Goal: Task Accomplishment & Management: Use online tool/utility

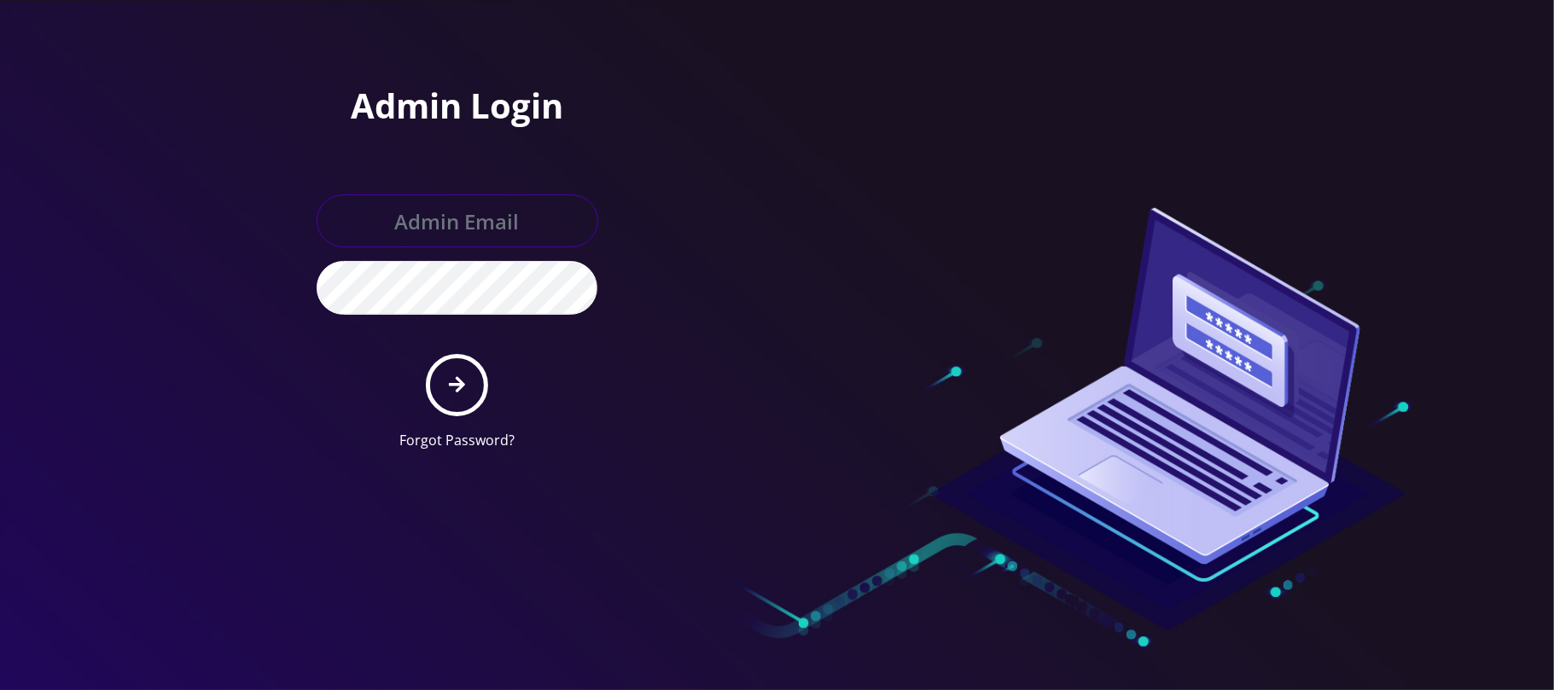
type input "[PERSON_NAME][EMAIL_ADDRESS][DOMAIN_NAME]"
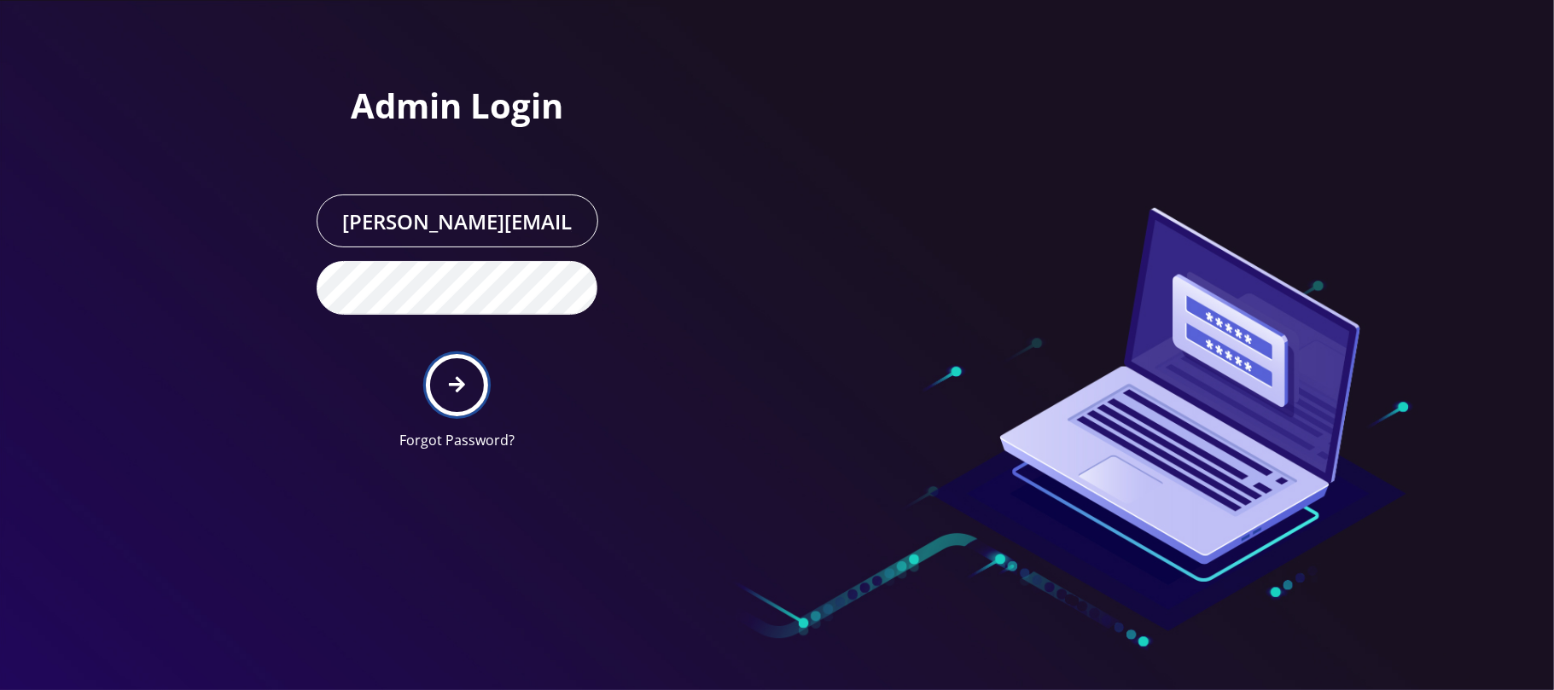
click at [468, 389] on button "submit" at bounding box center [457, 385] width 62 height 62
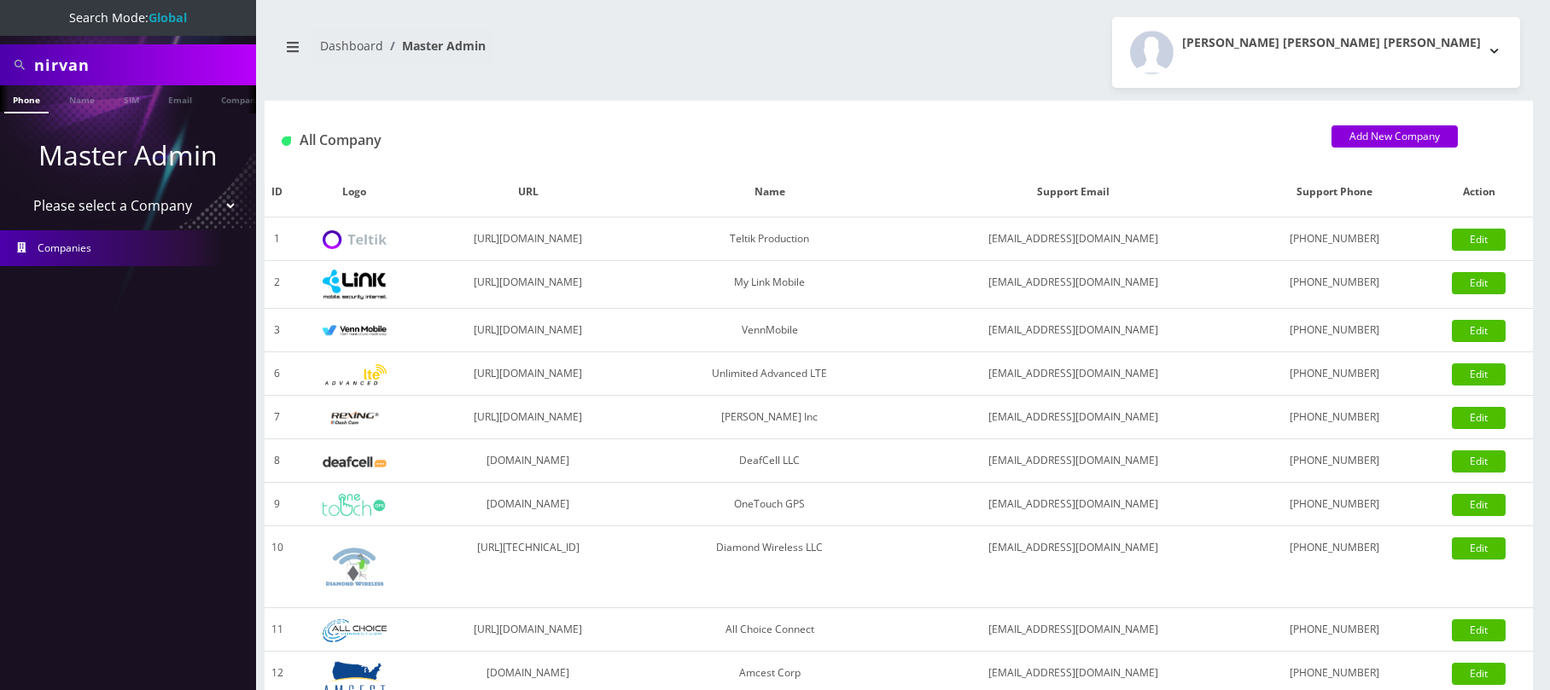
click at [89, 208] on select "Please select a Company Teltik Production My Link Mobile VennMobile Unlimited A…" at bounding box center [129, 205] width 218 height 32
select select "13"
click at [20, 189] on select "Please select a Company Teltik Production My Link Mobile VennMobile Unlimited A…" at bounding box center [129, 205] width 218 height 32
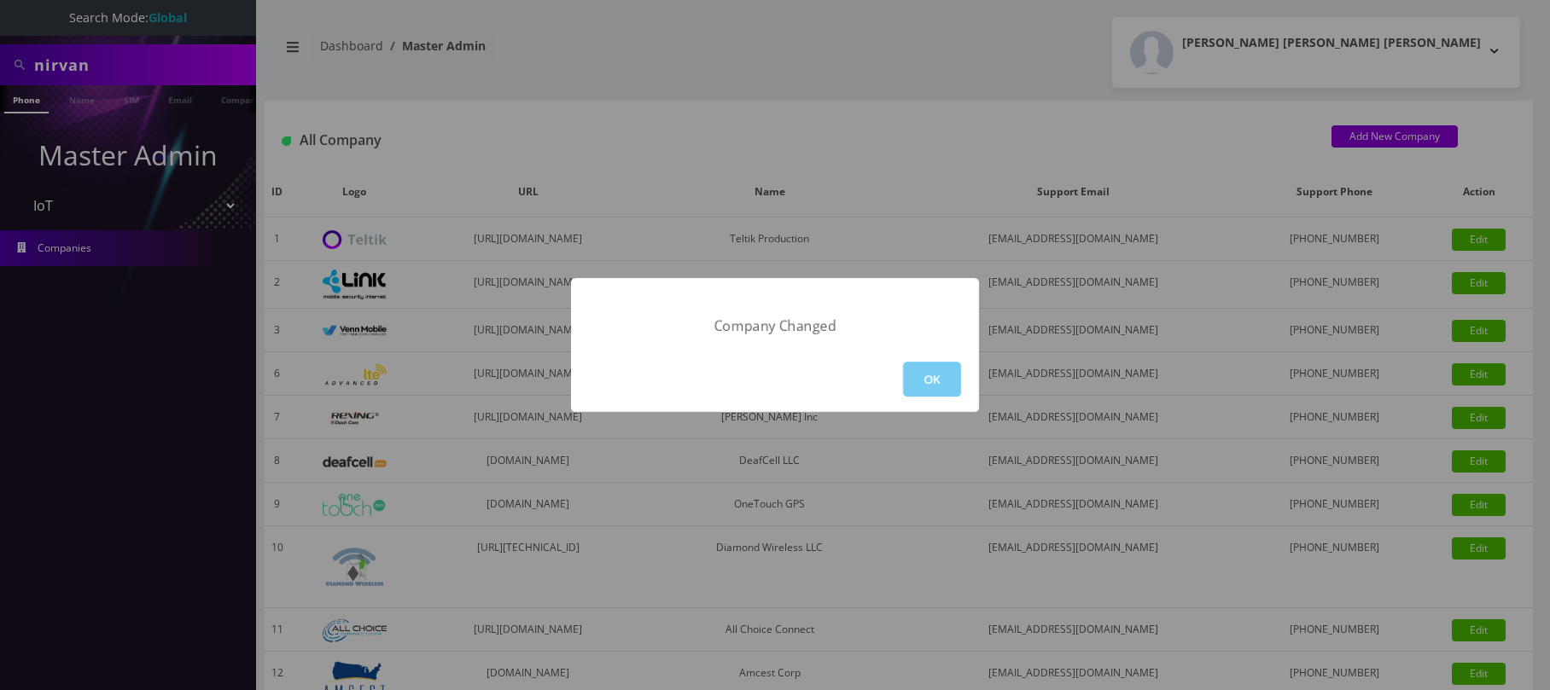
click at [946, 381] on button "OK" at bounding box center [932, 379] width 58 height 35
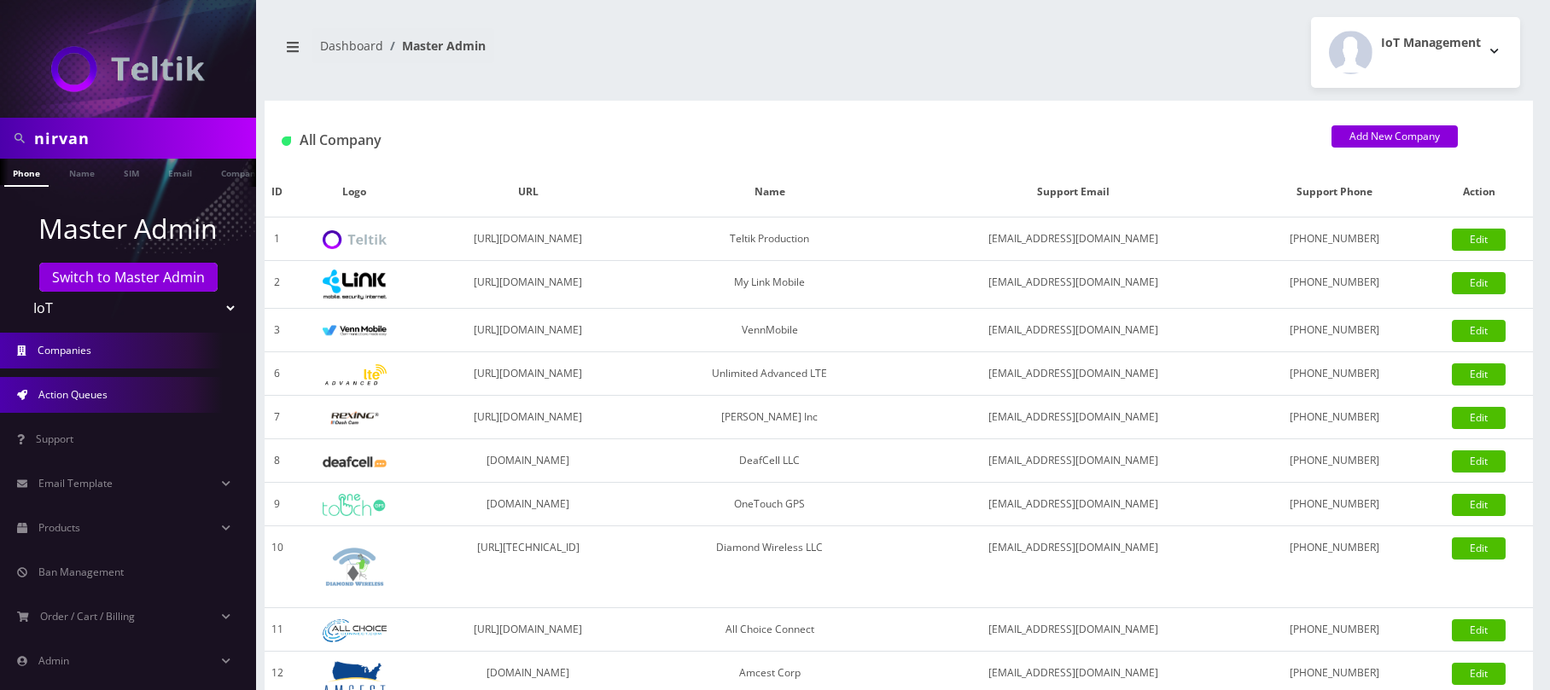
click at [90, 399] on span "Action Queues" at bounding box center [72, 394] width 69 height 15
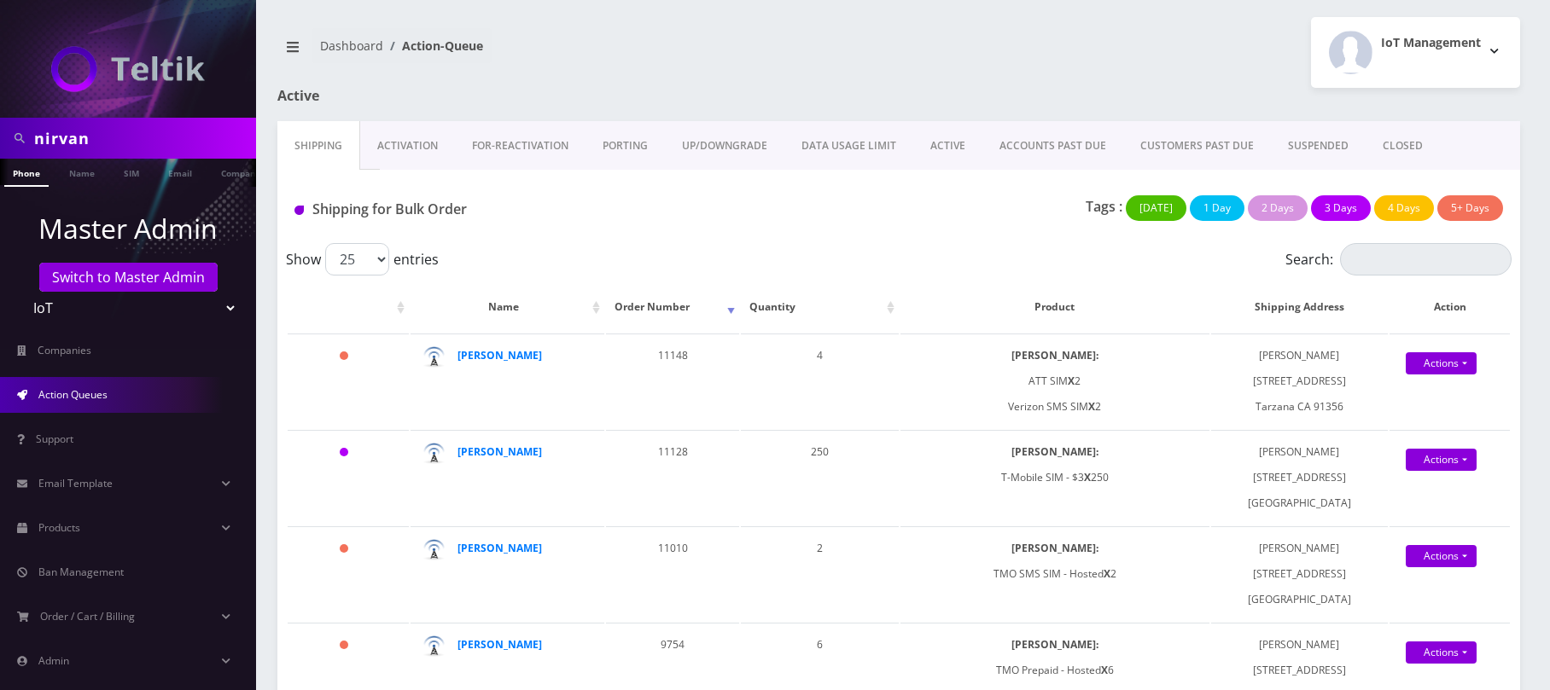
click at [396, 150] on link "Activation" at bounding box center [407, 145] width 95 height 49
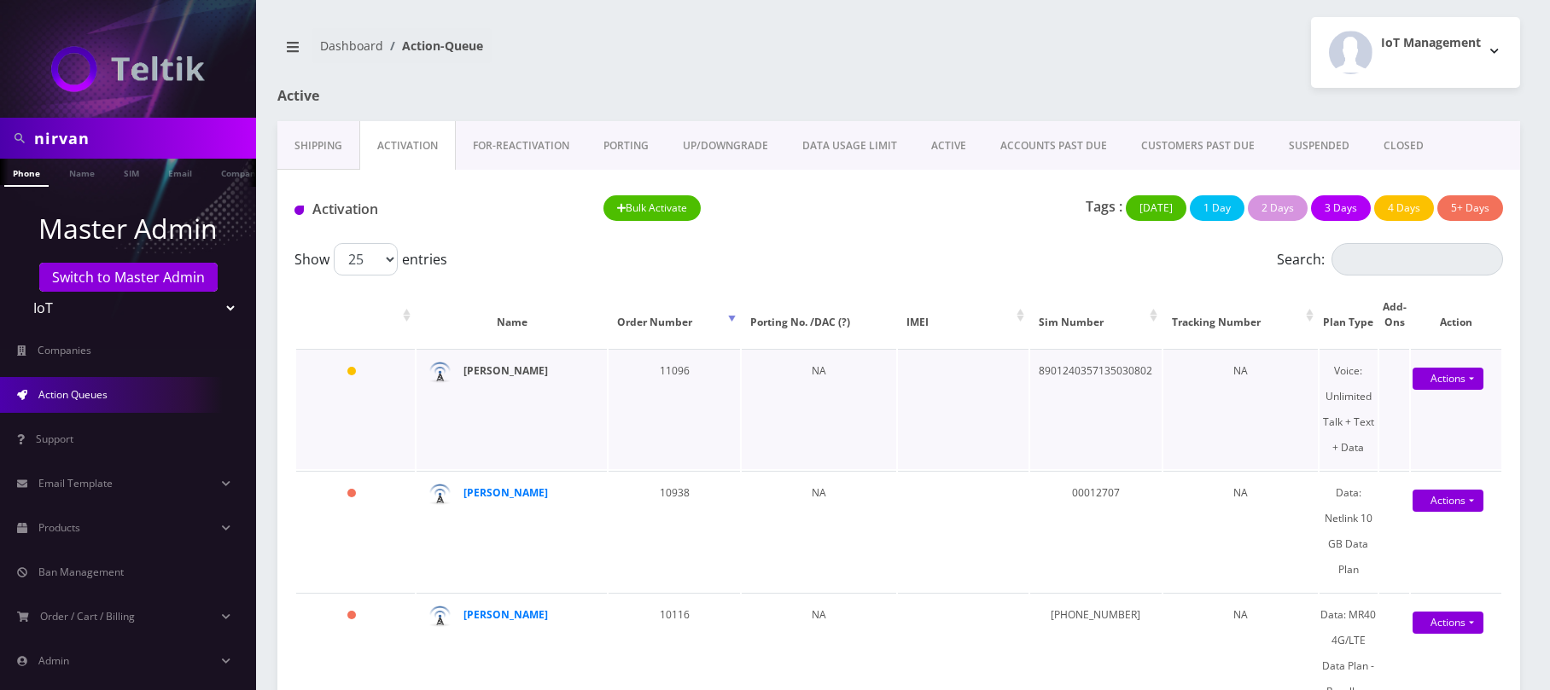
click at [520, 366] on strong "Nirvan Ramoutar" at bounding box center [505, 371] width 84 height 15
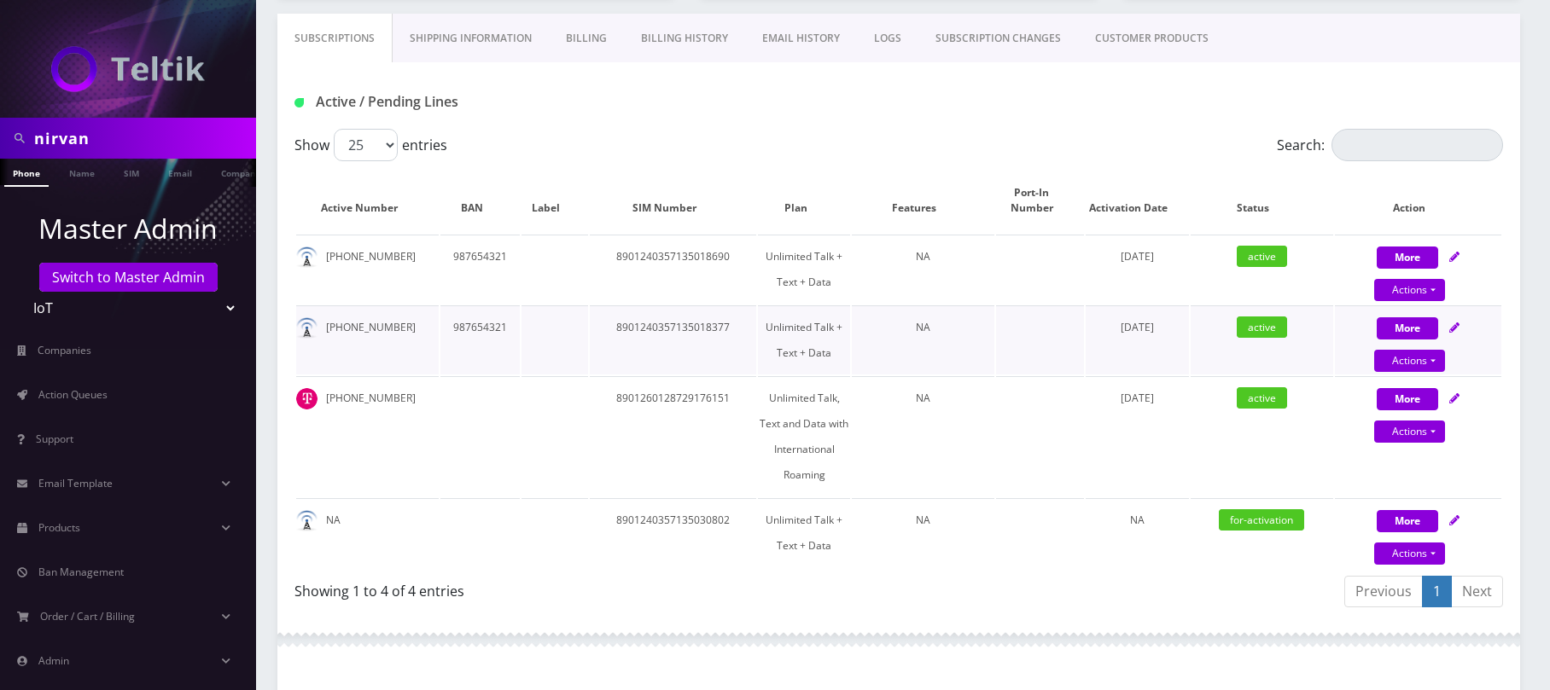
scroll to position [341, 0]
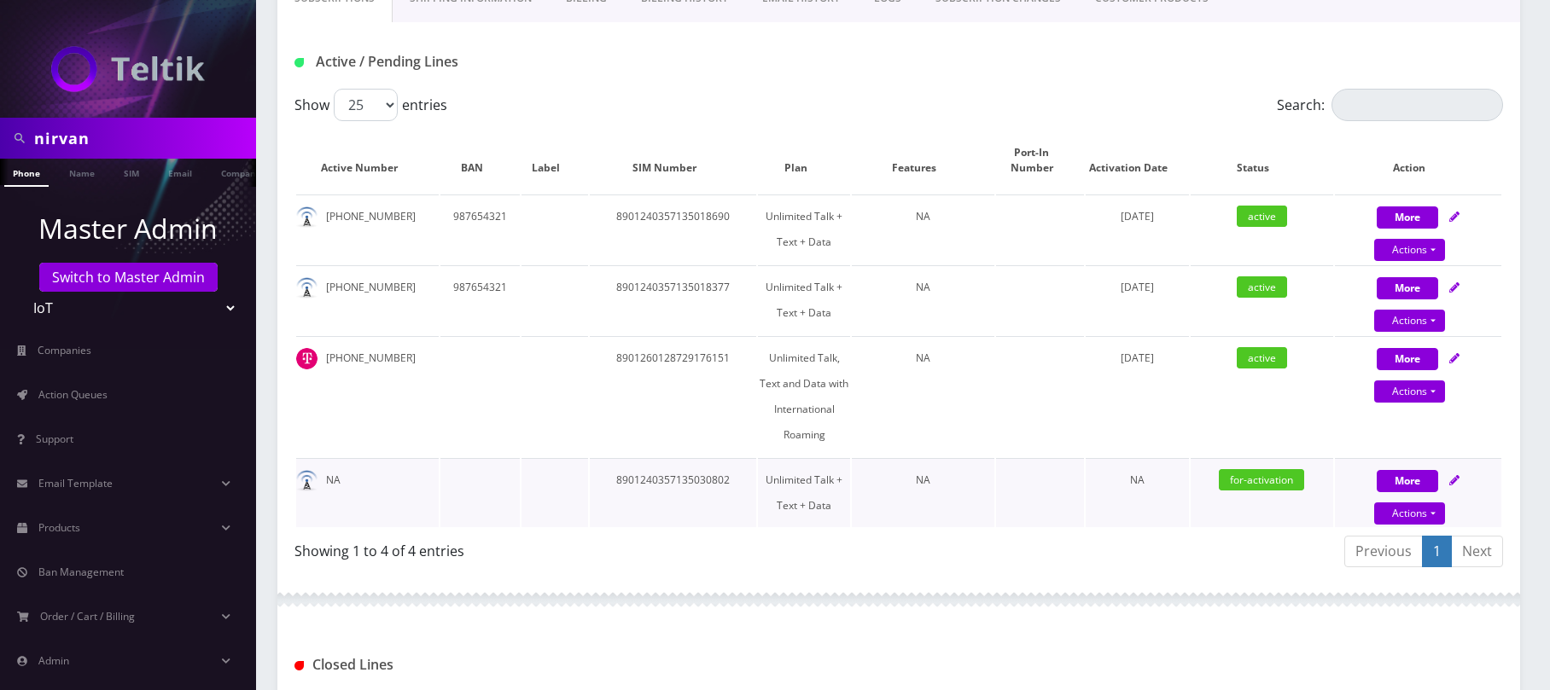
click at [660, 474] on td "8901240357135030802" at bounding box center [673, 492] width 167 height 69
copy td "8901240357135030802"
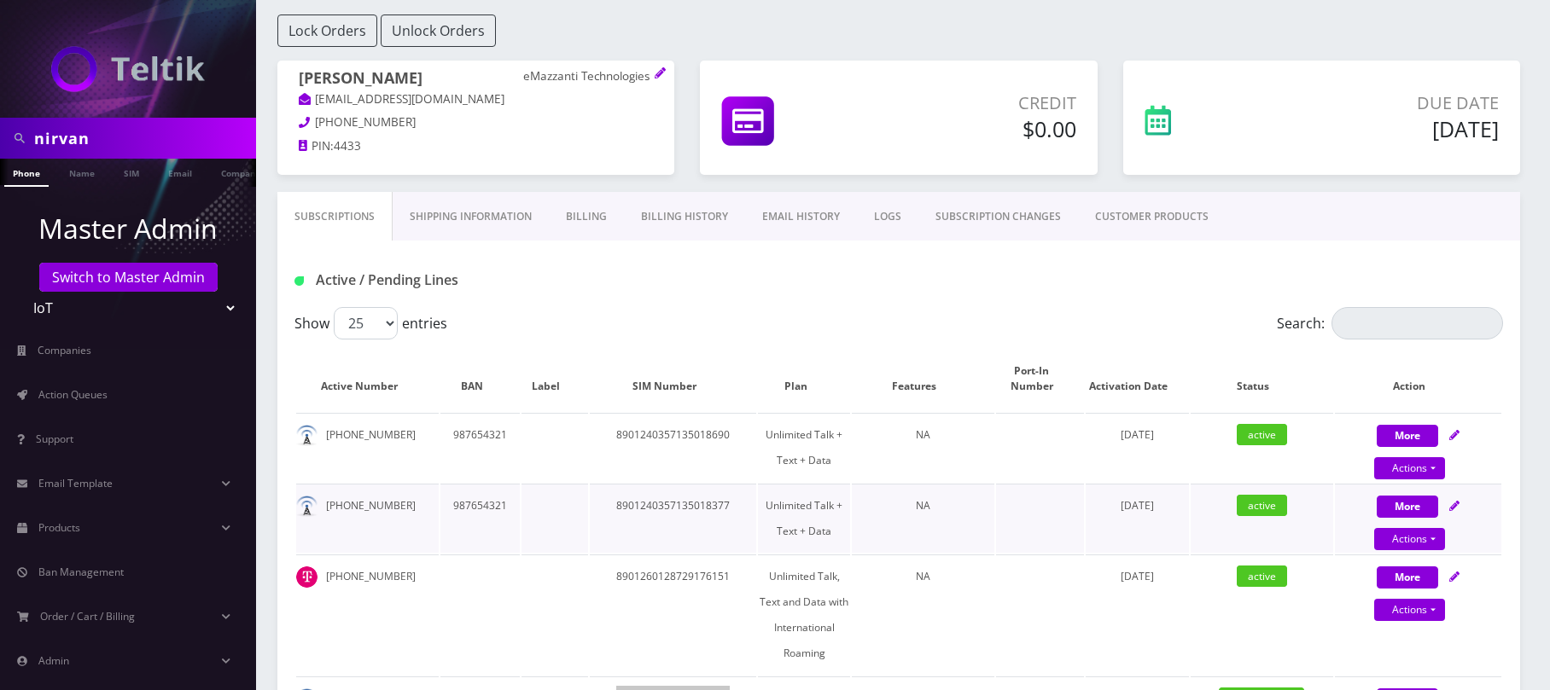
scroll to position [113, 0]
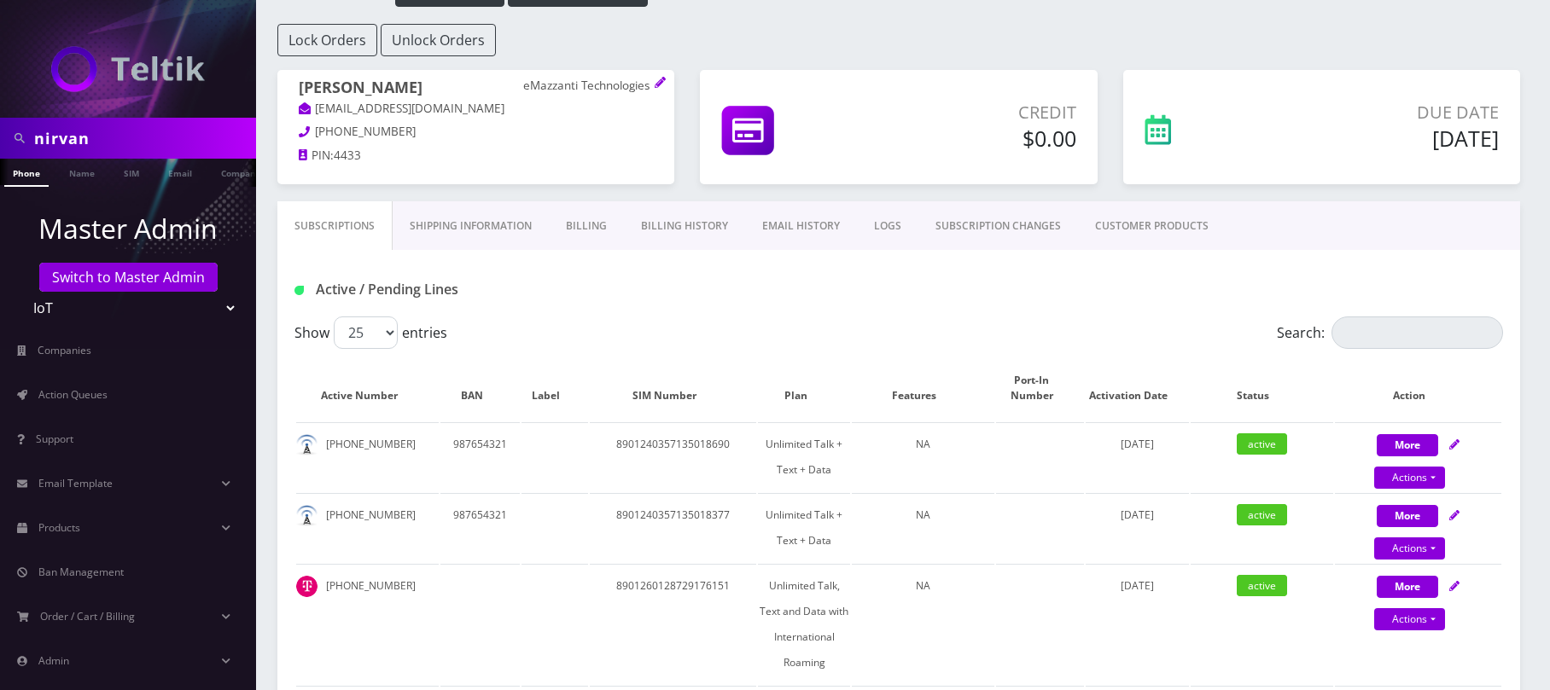
click at [666, 229] on link "Billing History" at bounding box center [684, 225] width 121 height 49
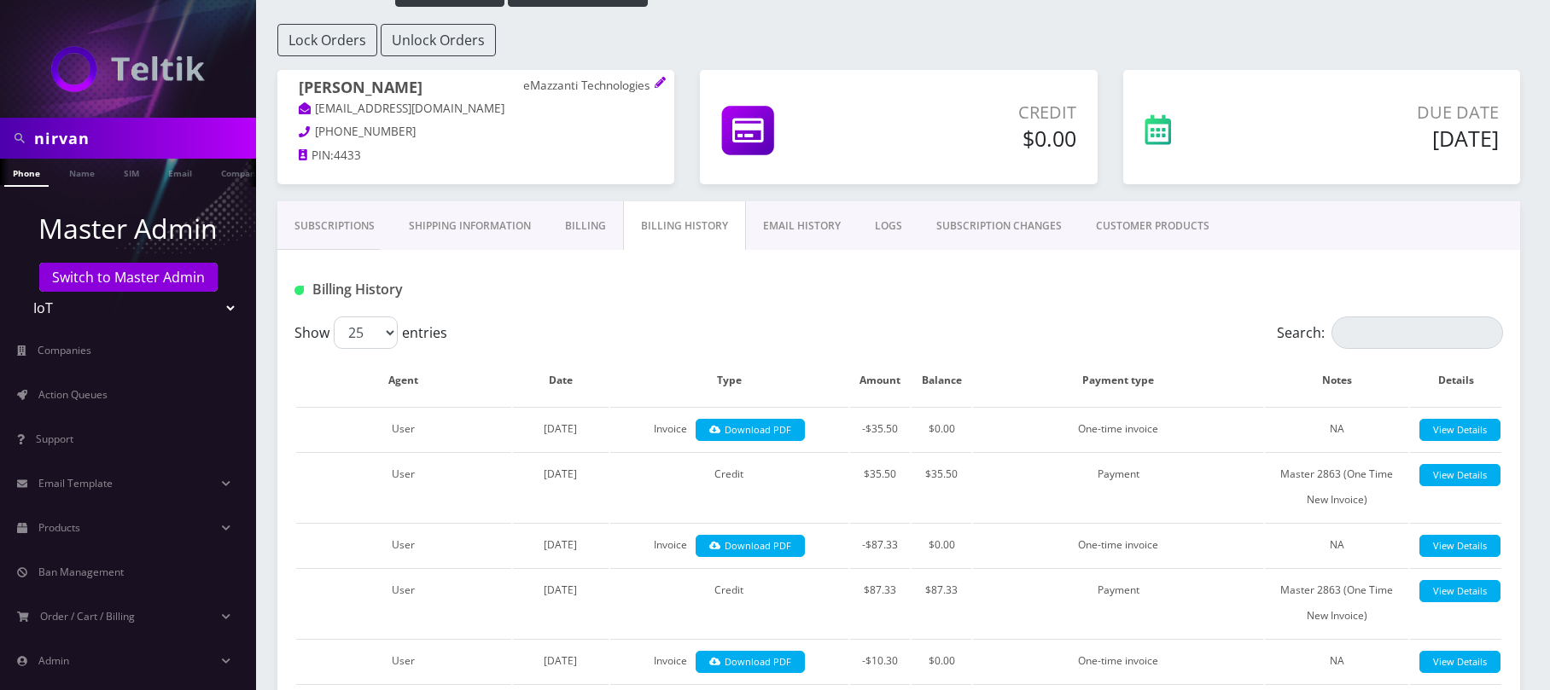
click at [101, 309] on select "Teltik Production My Link Mobile VennMobile Unlimited Advanced LTE Rexing Inc D…" at bounding box center [129, 308] width 218 height 32
select select "28"
click at [20, 292] on select "Teltik Production My Link Mobile VennMobile Unlimited Advanced LTE Rexing Inc D…" at bounding box center [129, 308] width 218 height 32
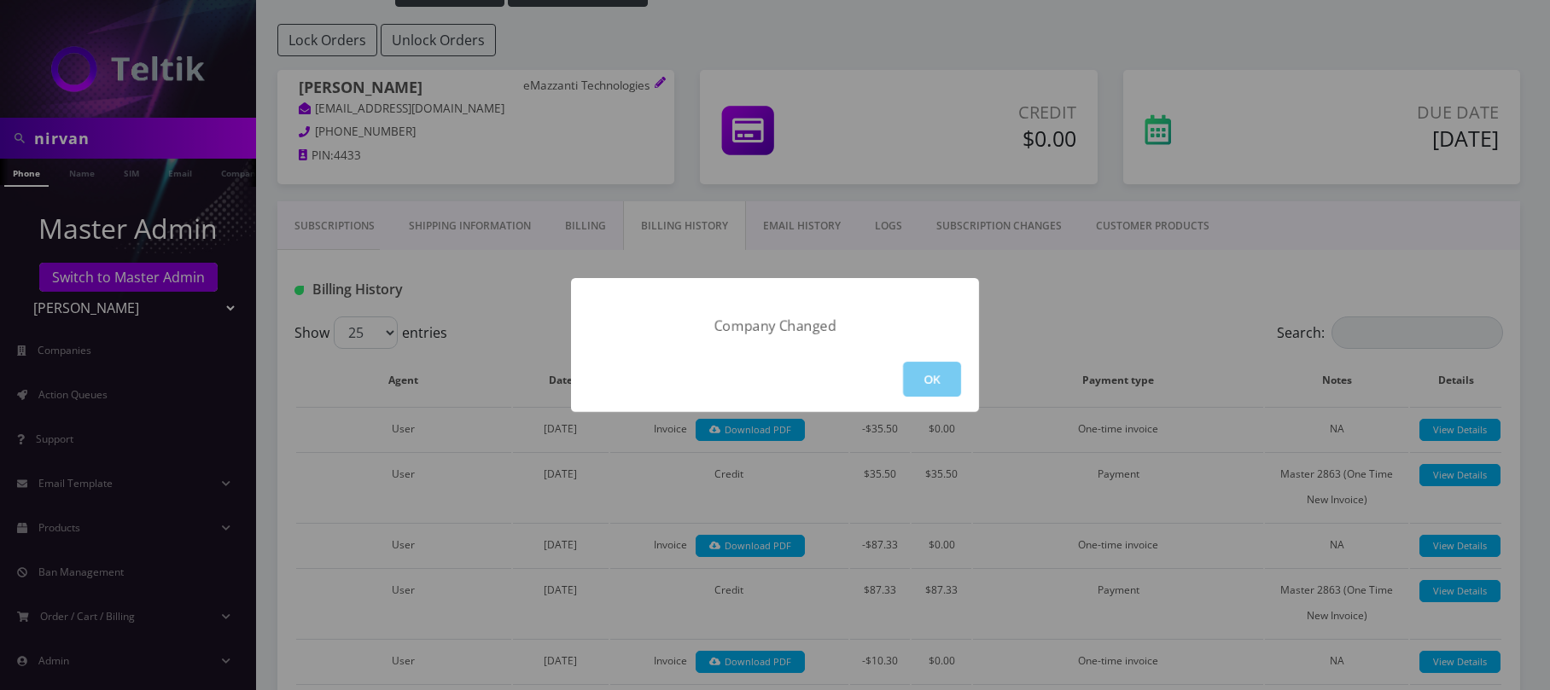
click at [911, 381] on button "OK" at bounding box center [932, 379] width 58 height 35
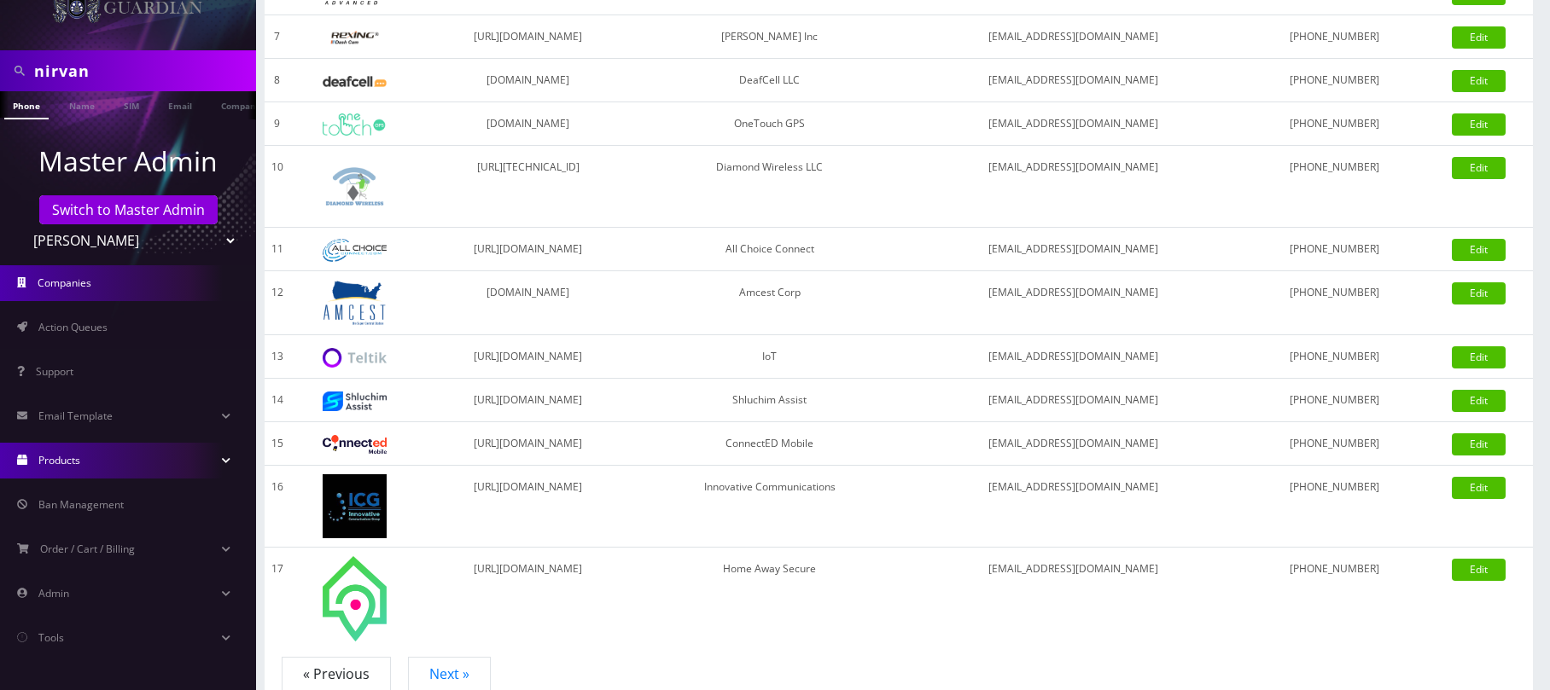
scroll to position [31, 0]
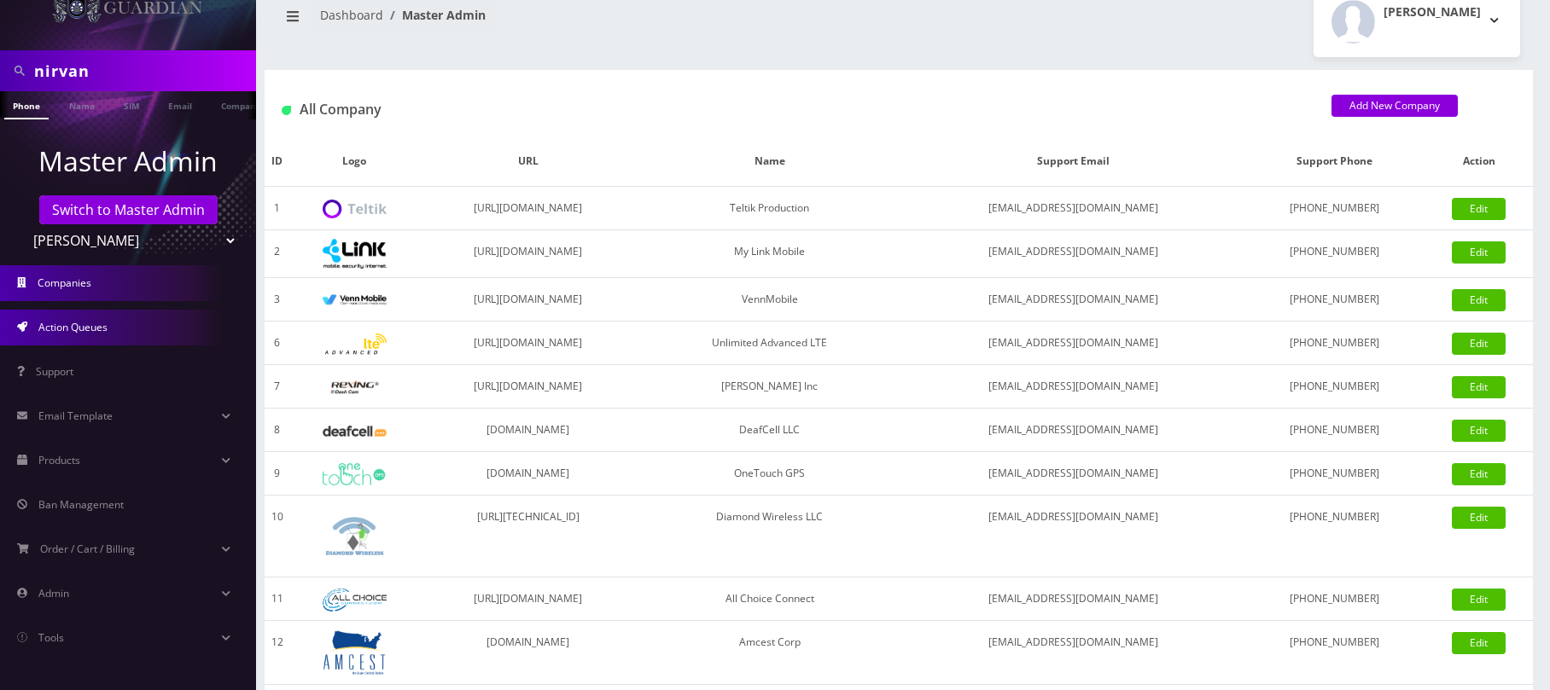
click at [137, 334] on link "Action Queues" at bounding box center [128, 328] width 256 height 36
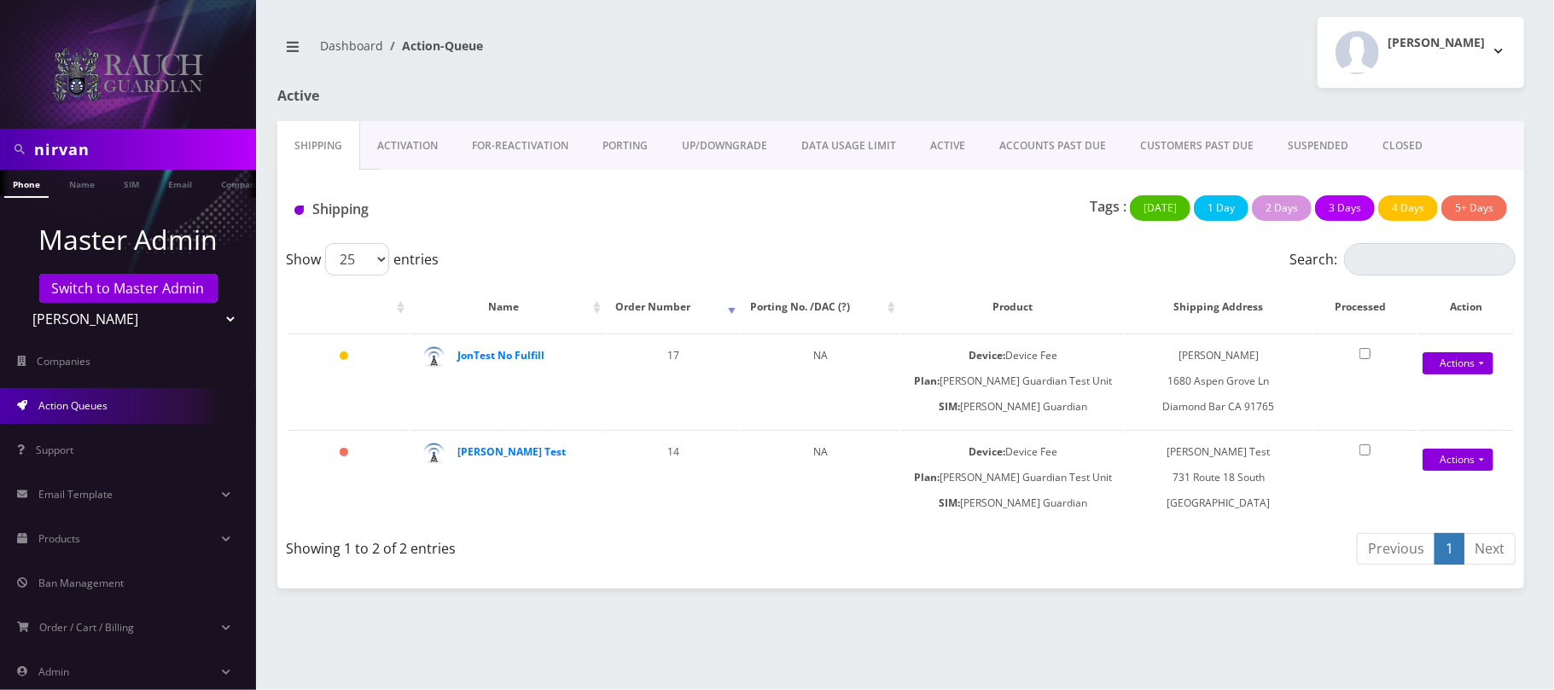
click at [393, 140] on link "Activation" at bounding box center [407, 145] width 95 height 49
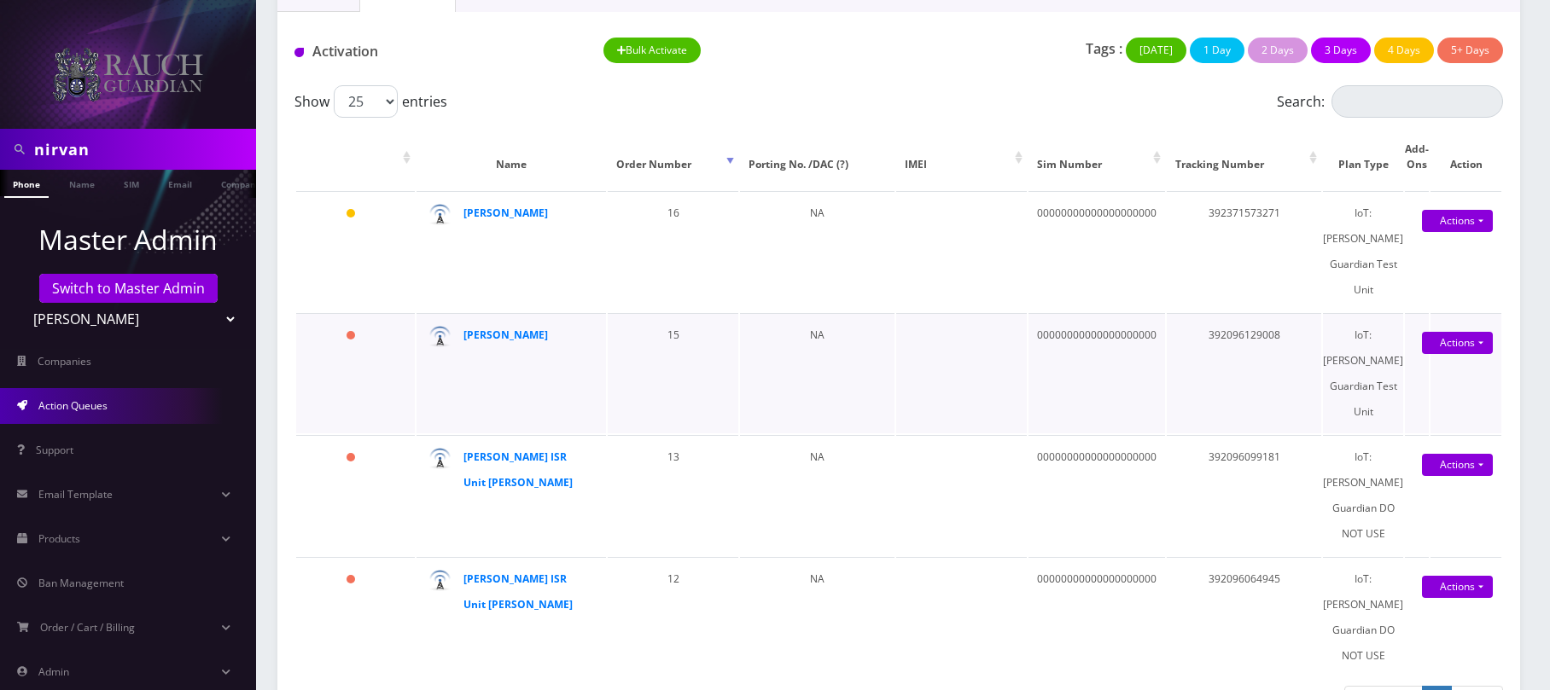
scroll to position [0, 9]
click at [89, 329] on select "Teltik Production My Link Mobile VennMobile Unlimited Advanced LTE Rexing Inc D…" at bounding box center [129, 319] width 218 height 32
select select "1"
click at [20, 303] on select "Teltik Production My Link Mobile VennMobile Unlimited Advanced LTE Rexing Inc D…" at bounding box center [129, 319] width 218 height 32
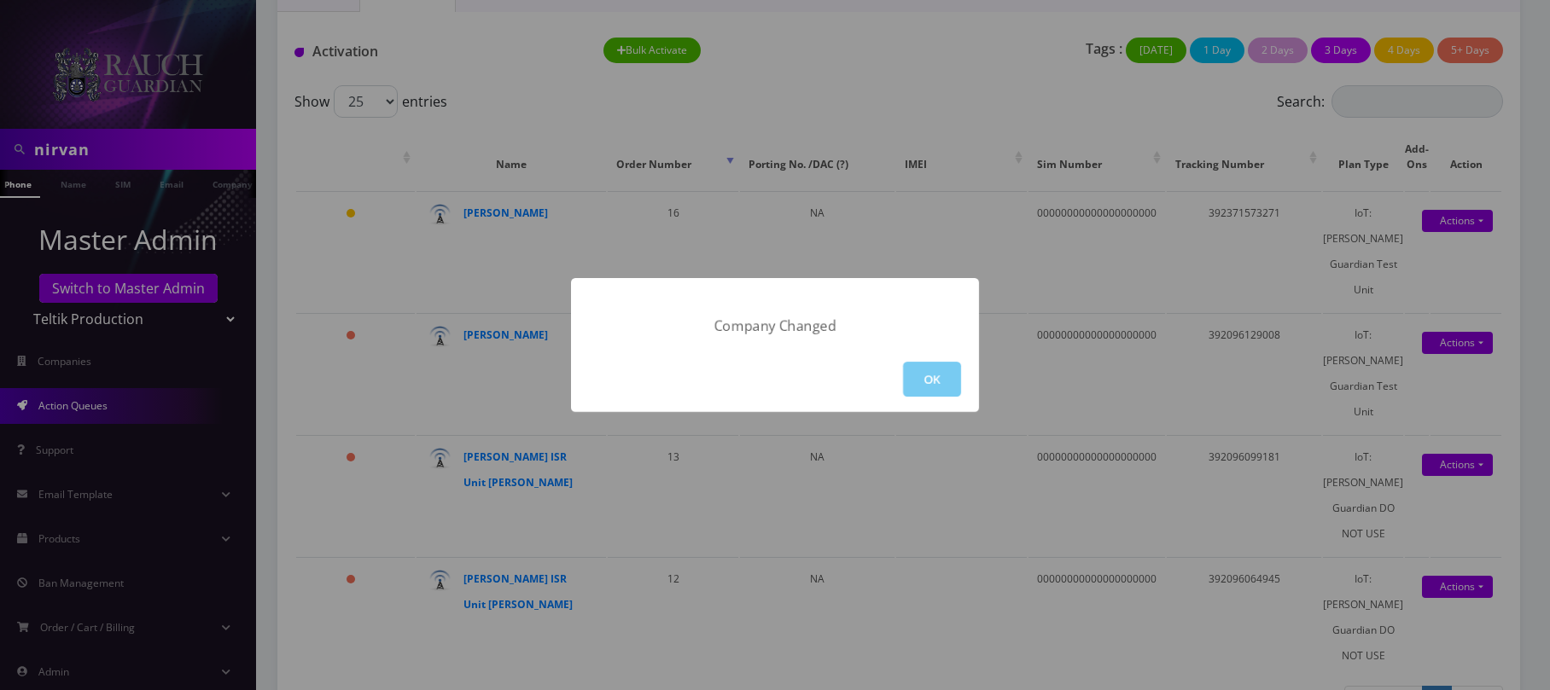
click at [918, 372] on button "OK" at bounding box center [932, 379] width 58 height 35
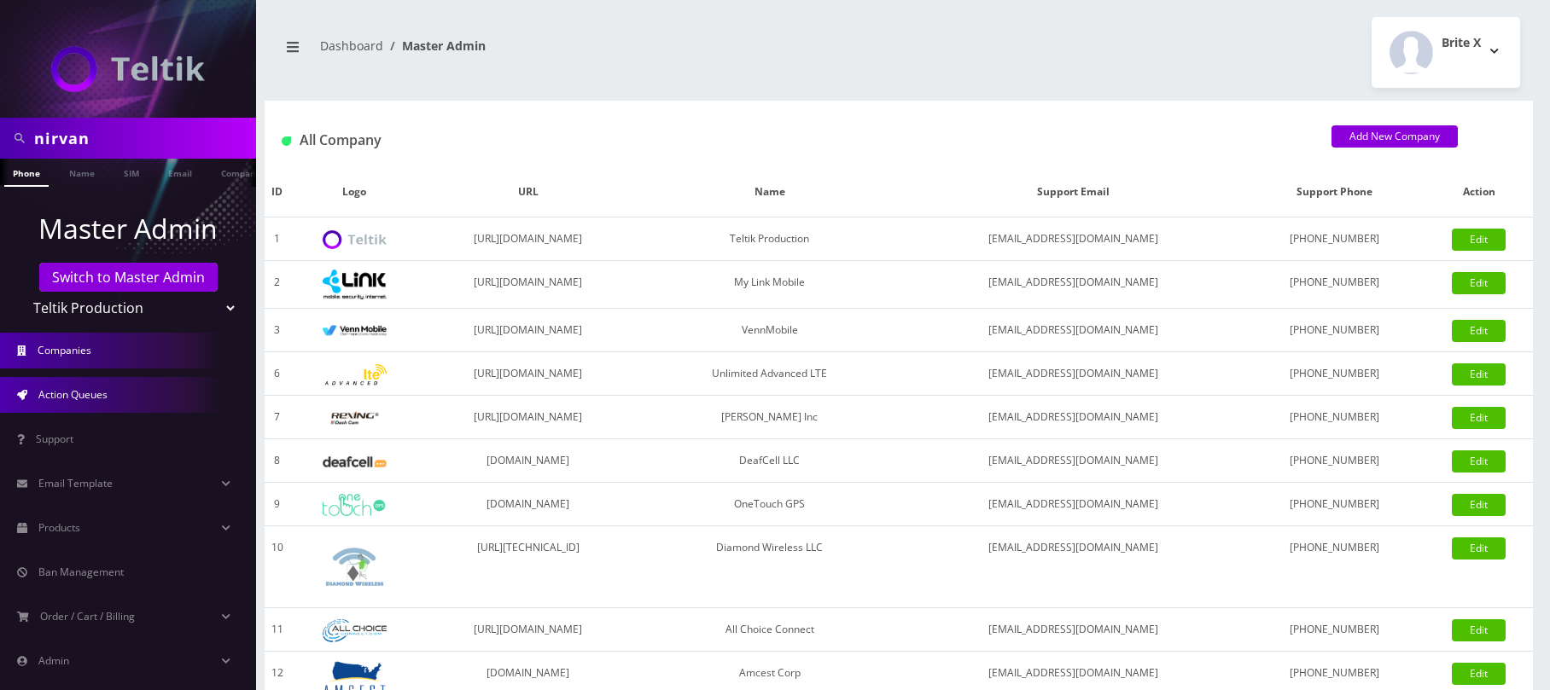
click at [121, 403] on link "Action Queues" at bounding box center [128, 395] width 256 height 36
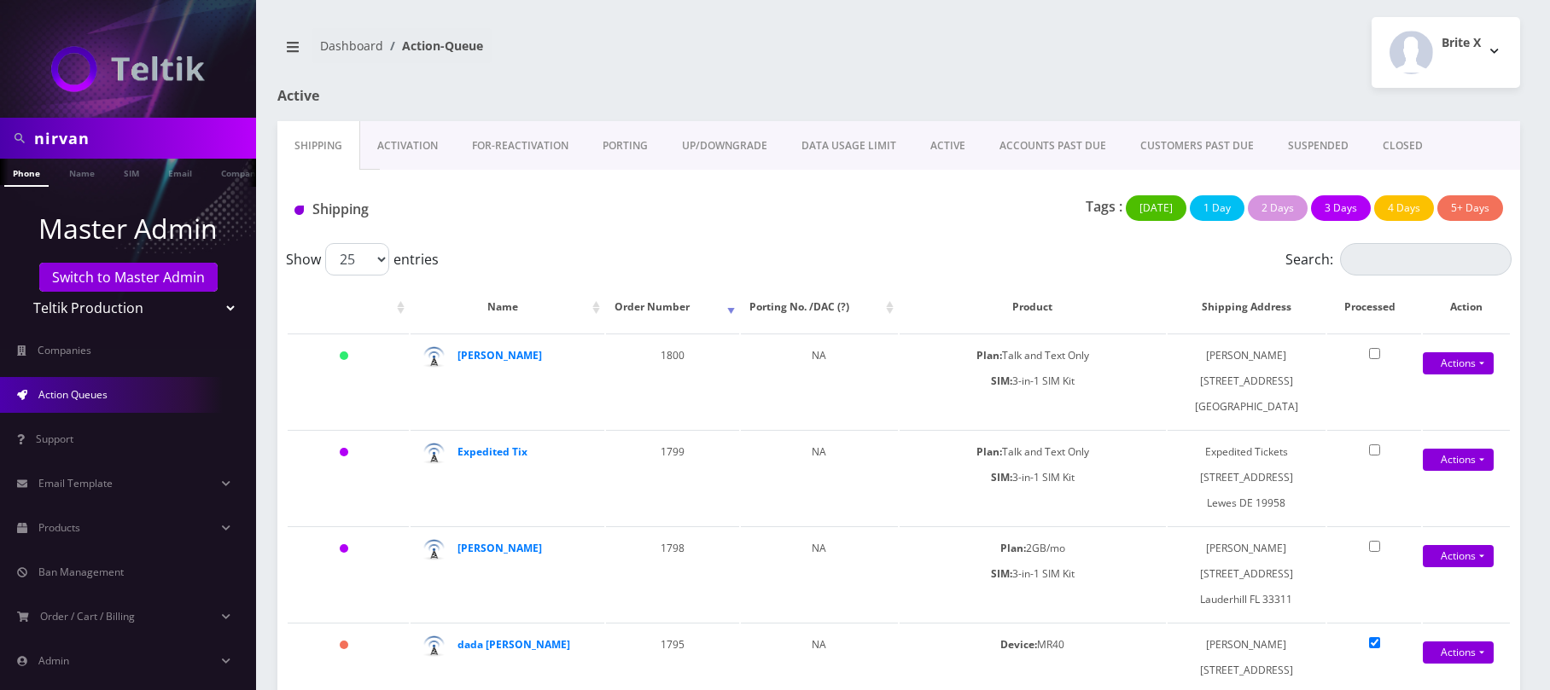
click at [417, 143] on link "Activation" at bounding box center [407, 145] width 95 height 49
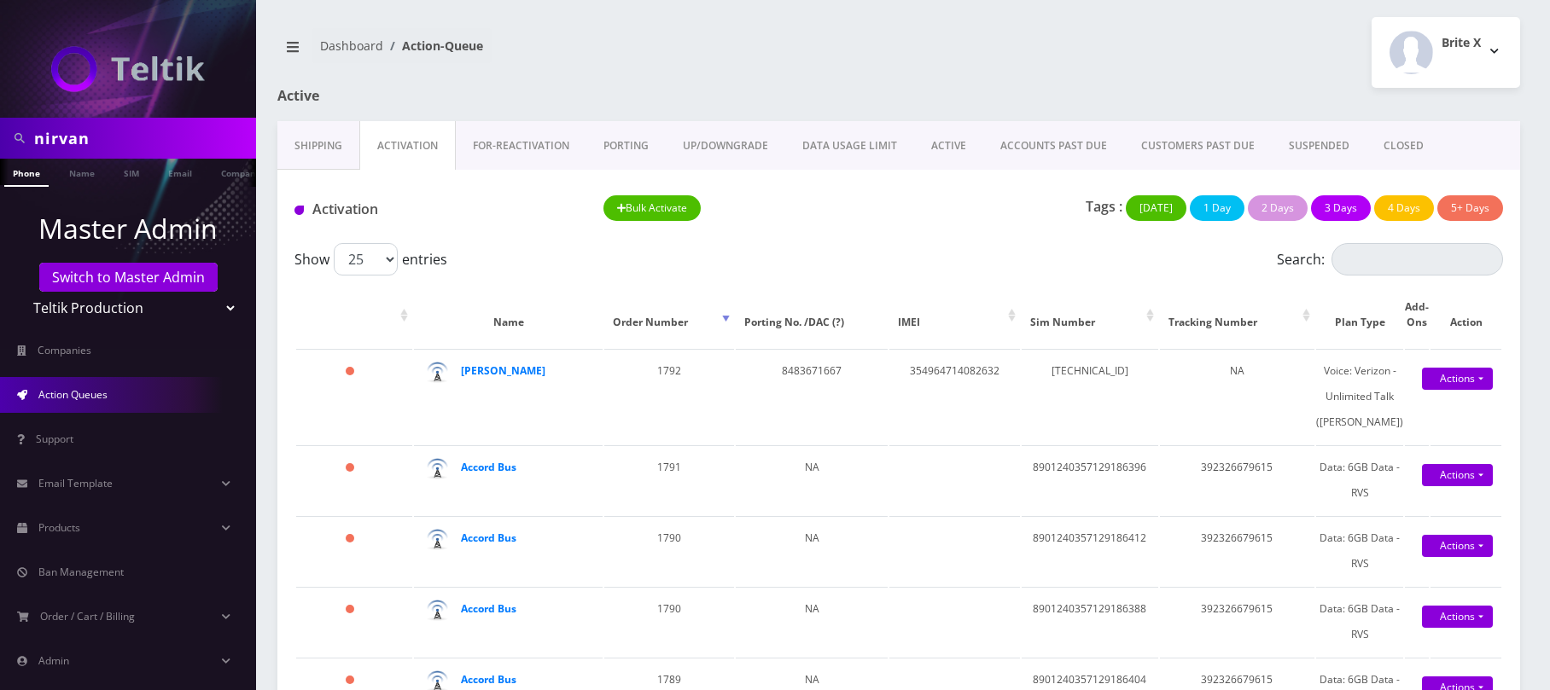
click at [1381, 150] on link "CLOSED" at bounding box center [1403, 145] width 74 height 49
